Goal: Information Seeking & Learning: Learn about a topic

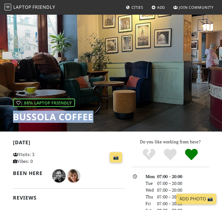
drag, startPoint x: 88, startPoint y: 117, endPoint x: 13, endPoint y: 116, distance: 74.4
click at [13, 116] on h1 "Bussola Coffee" at bounding box center [53, 116] width 80 height 11
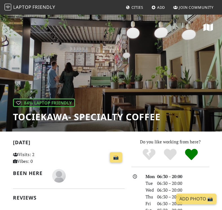
click at [48, 116] on h1 "Tociekawa- Specialty Coffee" at bounding box center [86, 116] width 147 height 11
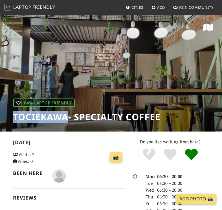
click at [48, 116] on h1 "Tociekawa- Specialty Coffee" at bounding box center [86, 116] width 147 height 11
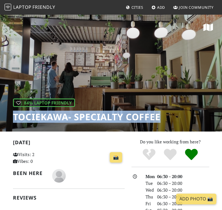
click at [48, 116] on h1 "Tociekawa- Specialty Coffee" at bounding box center [86, 116] width 147 height 11
copy div "Tociekawa- Specialty Coffee"
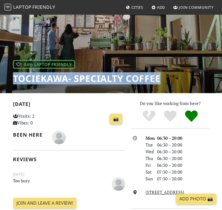
scroll to position [95, 0]
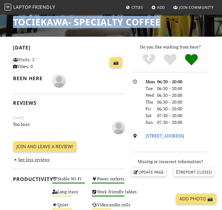
click at [160, 134] on link "Długa 37, 31-147, Kraków" at bounding box center [164, 136] width 39 height 6
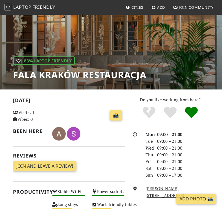
scroll to position [37, 0]
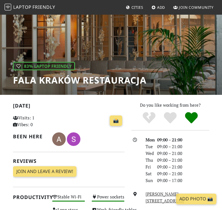
click at [109, 84] on h1 "Fala Kraków Restauracja" at bounding box center [79, 80] width 133 height 11
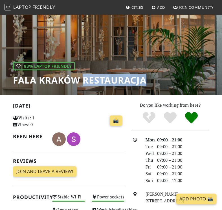
click at [109, 84] on h1 "Fala Kraków Restauracja" at bounding box center [79, 80] width 133 height 11
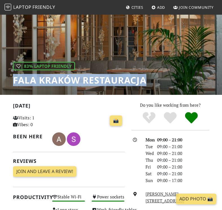
click at [109, 84] on h1 "Fala Kraków Restauracja" at bounding box center [79, 80] width 133 height 11
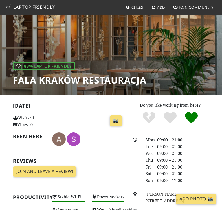
click at [120, 80] on h1 "Fala Kraków Restauracja" at bounding box center [79, 80] width 133 height 11
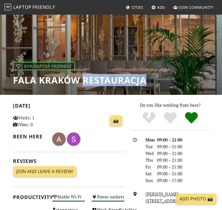
click at [120, 80] on h1 "Fala Kraków Restauracja" at bounding box center [79, 80] width 133 height 11
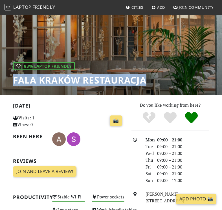
click at [120, 80] on h1 "Fala Kraków Restauracja" at bounding box center [79, 80] width 133 height 11
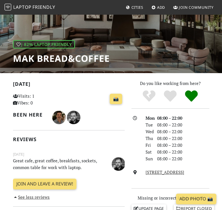
scroll to position [58, 0]
